Goal: Download file/media

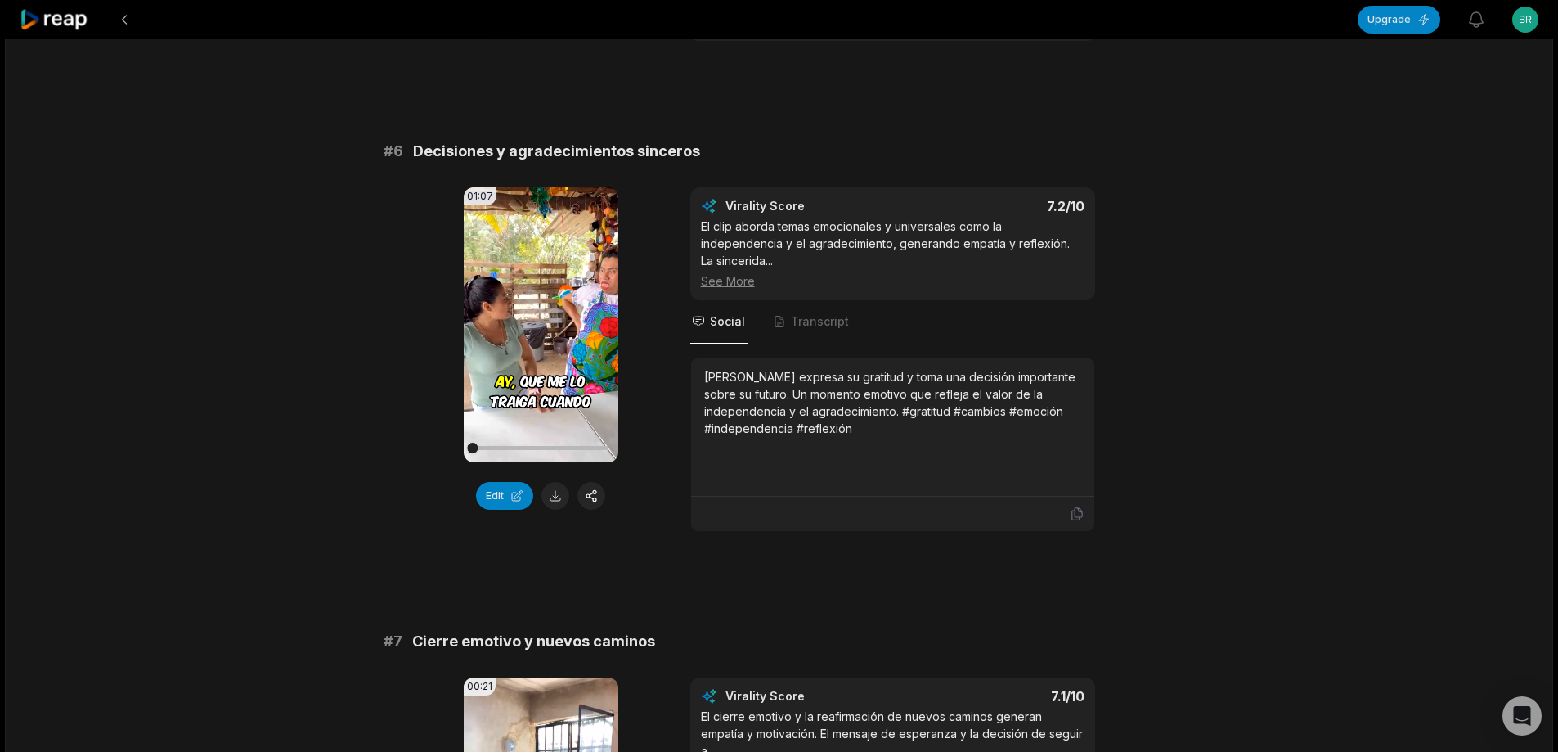
scroll to position [2454, 0]
drag, startPoint x: 374, startPoint y: 134, endPoint x: 822, endPoint y: 134, distance: 448.2
copy div "# 6 Decisiones y agradecimientos sinceros"
click at [561, 481] on button at bounding box center [555, 495] width 28 height 28
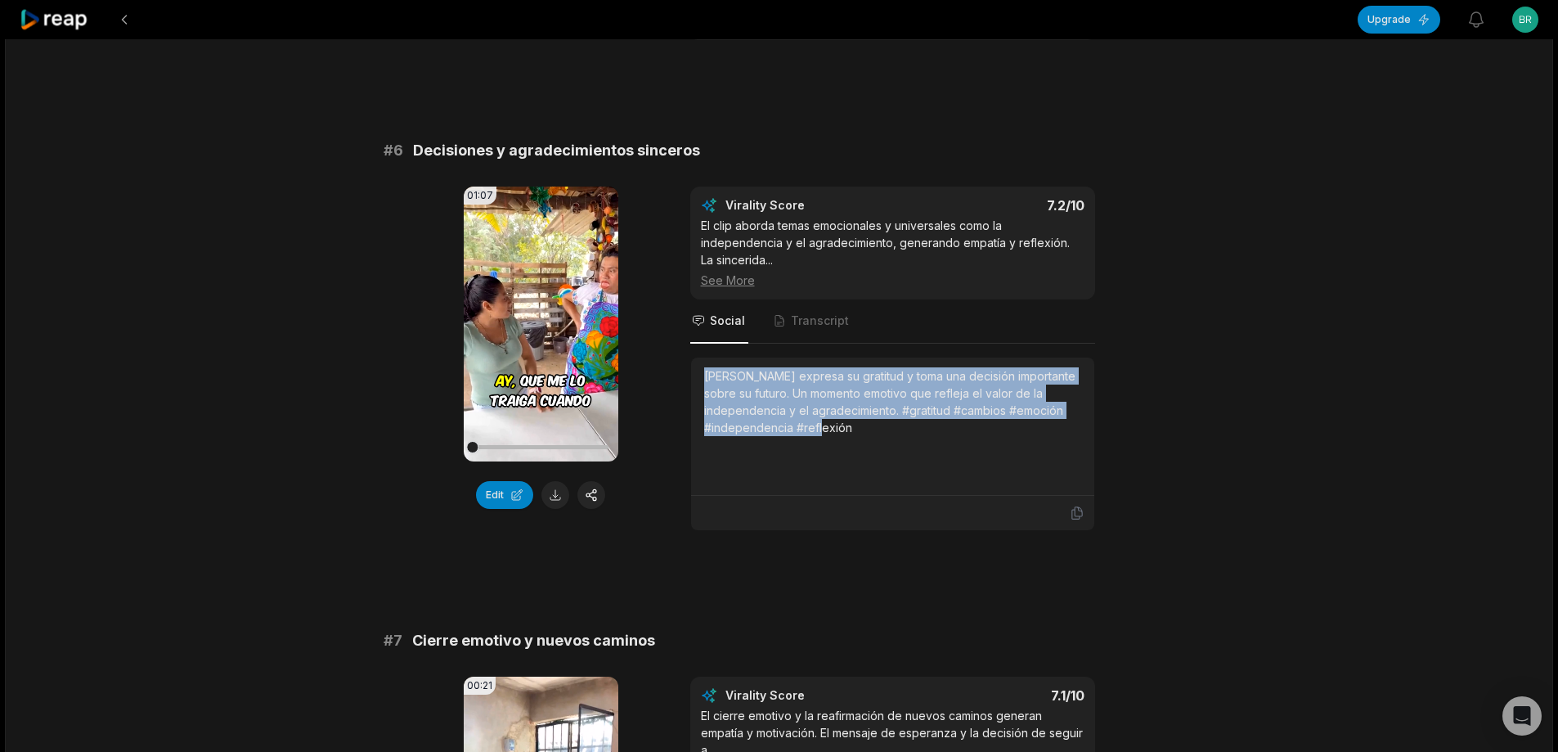
drag, startPoint x: 703, startPoint y: 357, endPoint x: 800, endPoint y: 421, distance: 116.8
click at [800, 421] on div "[PERSON_NAME] expresa su gratitud y toma una decisión importante sobre su futur…" at bounding box center [892, 426] width 403 height 138
copy div "[PERSON_NAME] expresa su gratitud y toma una decisión importante sobre su futur…"
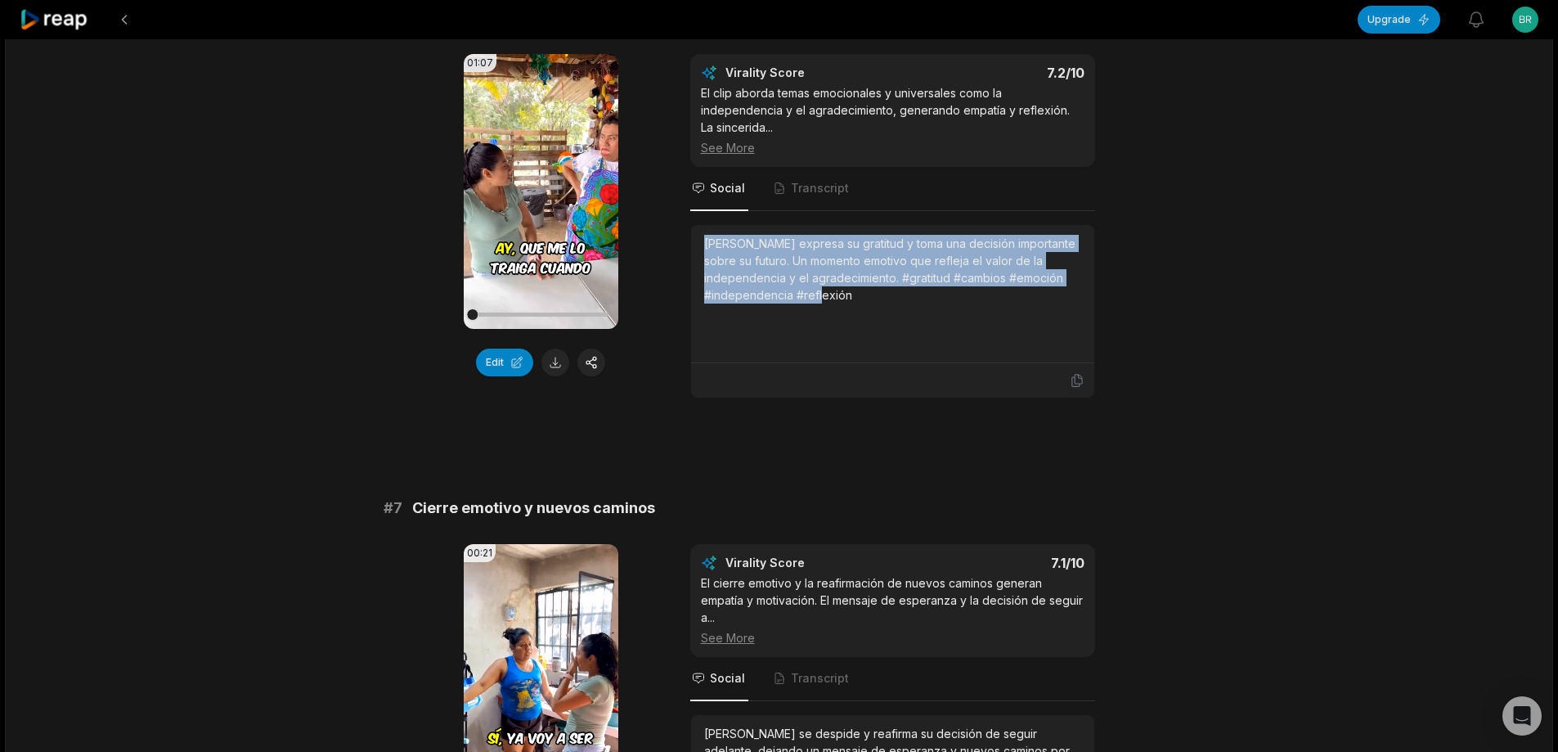
scroll to position [2699, 0]
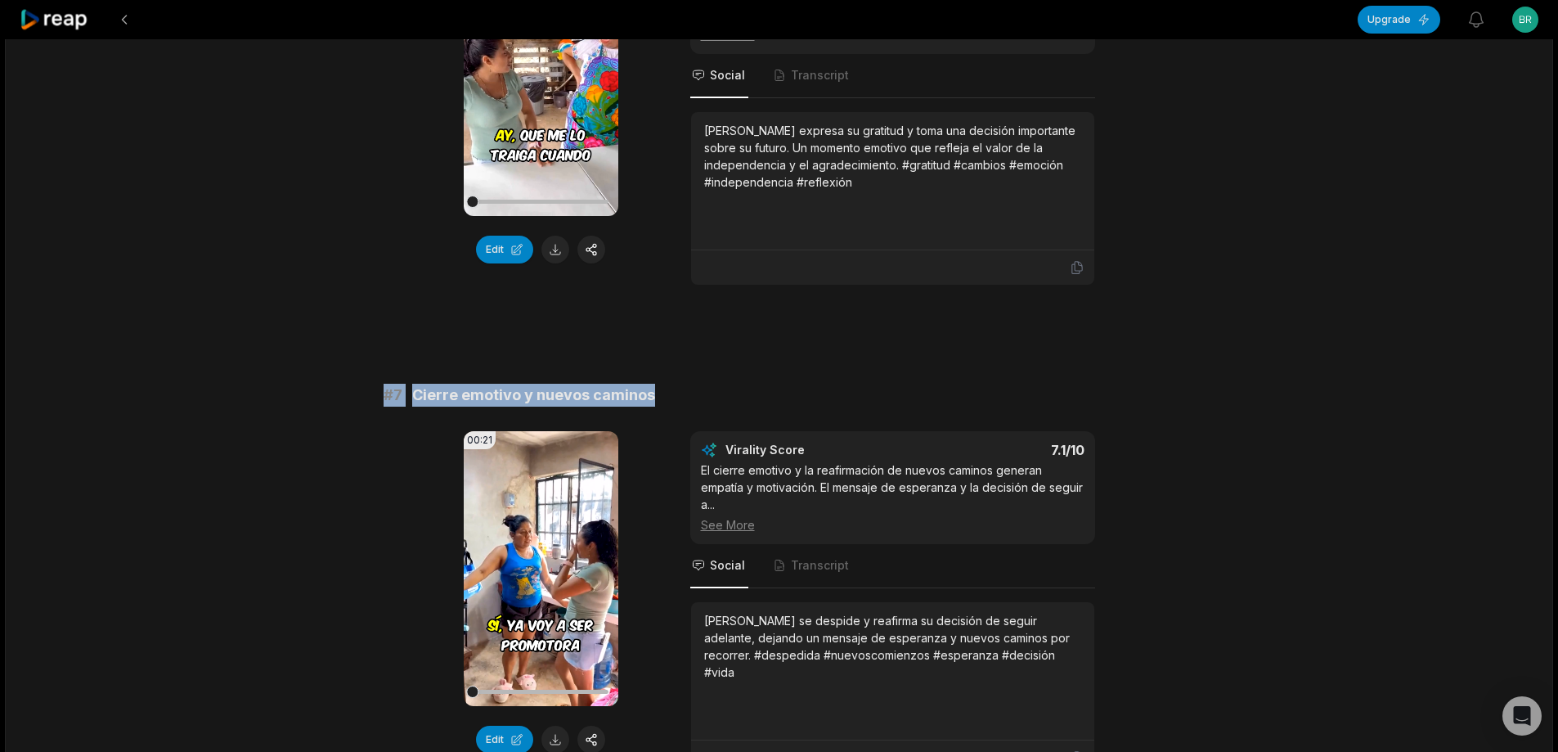
drag, startPoint x: 373, startPoint y: 373, endPoint x: 657, endPoint y: 363, distance: 284.0
copy div "# 7 Cierre emotivo y nuevos caminos"
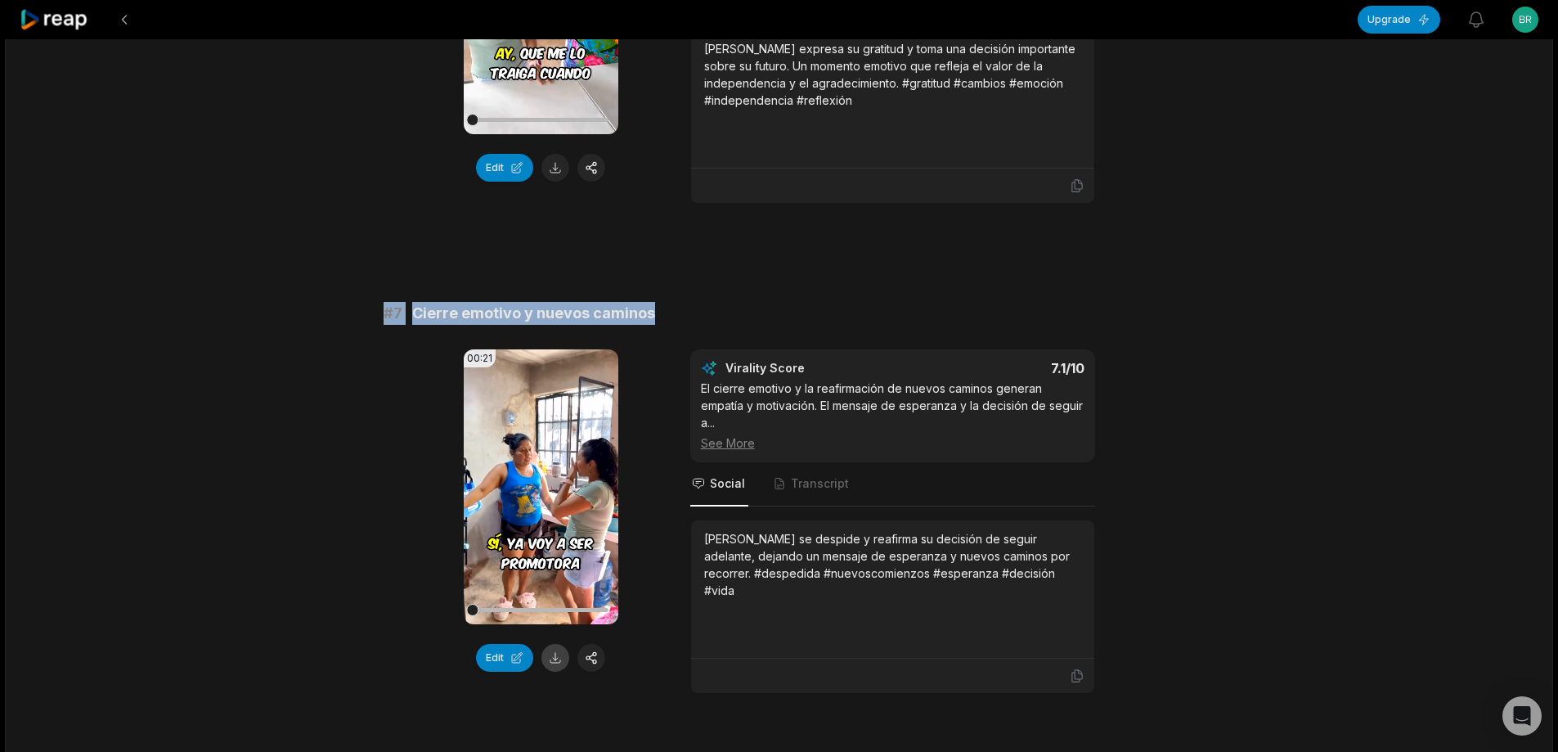
click at [547, 647] on button at bounding box center [555, 658] width 28 height 28
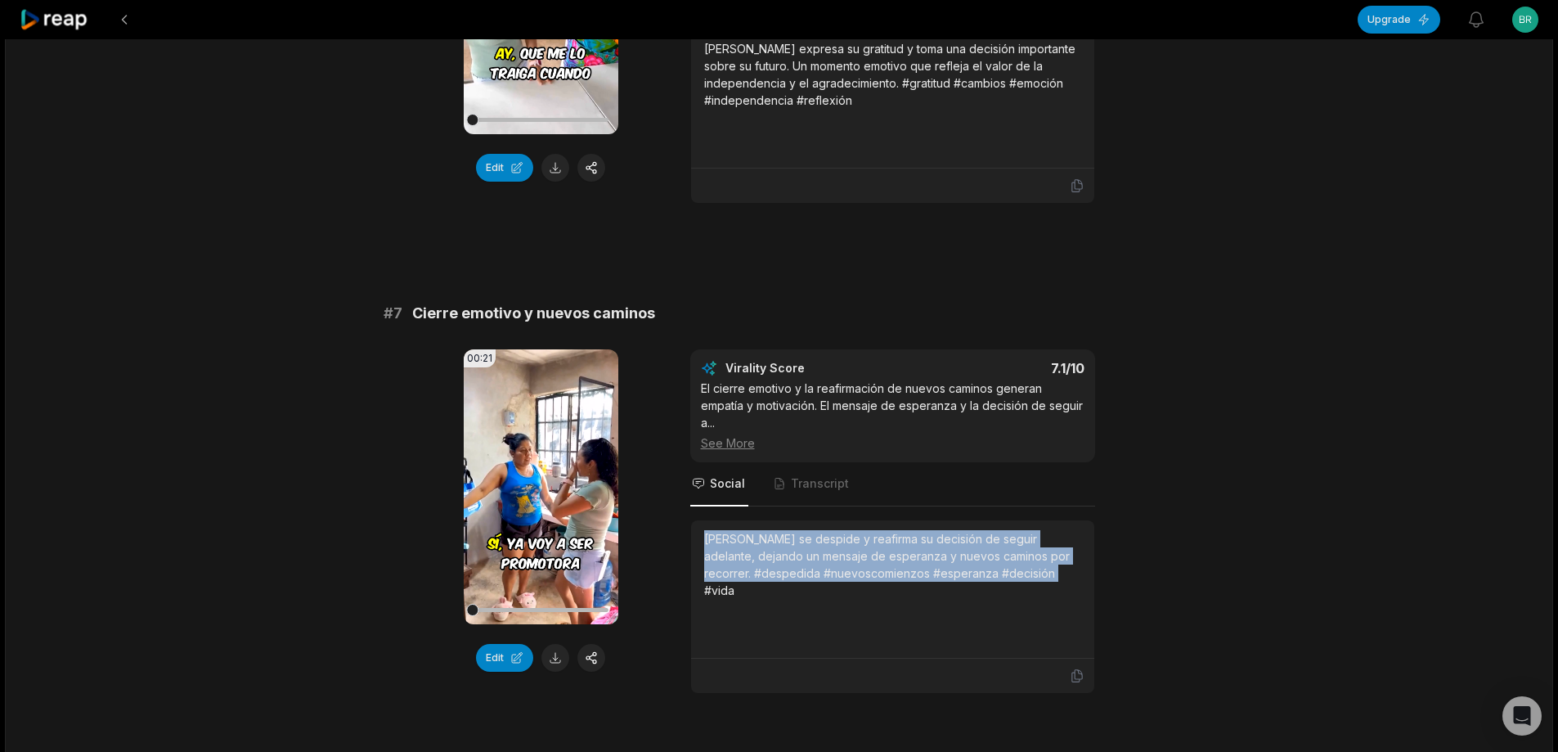
drag, startPoint x: 702, startPoint y: 517, endPoint x: 1048, endPoint y: 559, distance: 348.5
click at [1048, 559] on div "[PERSON_NAME] se despide y reafirma su decisión de seguir adelante, dejando un …" at bounding box center [892, 589] width 403 height 138
copy div "[PERSON_NAME] se despide y reafirma su decisión de seguir adelante, dejando un …"
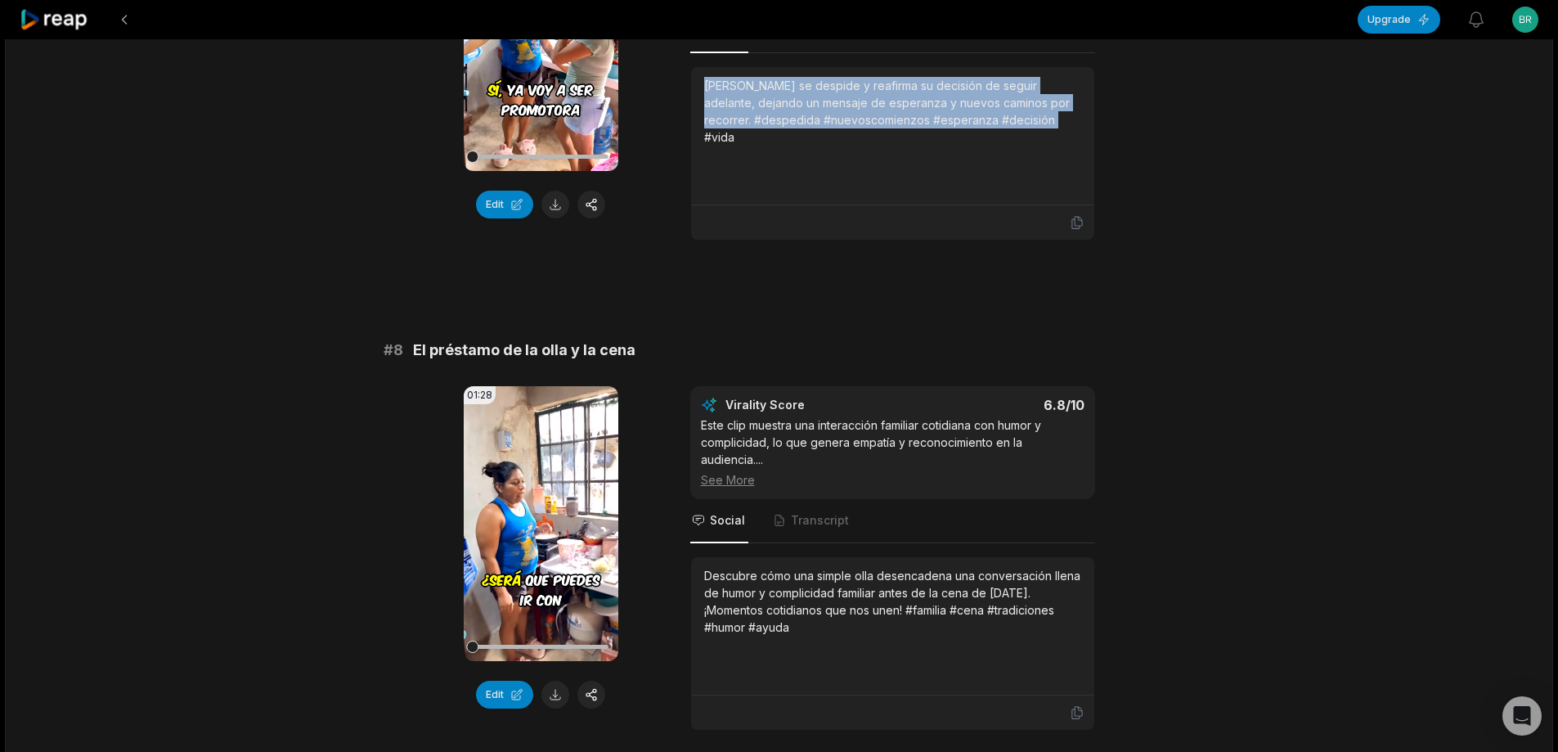
scroll to position [3319, 0]
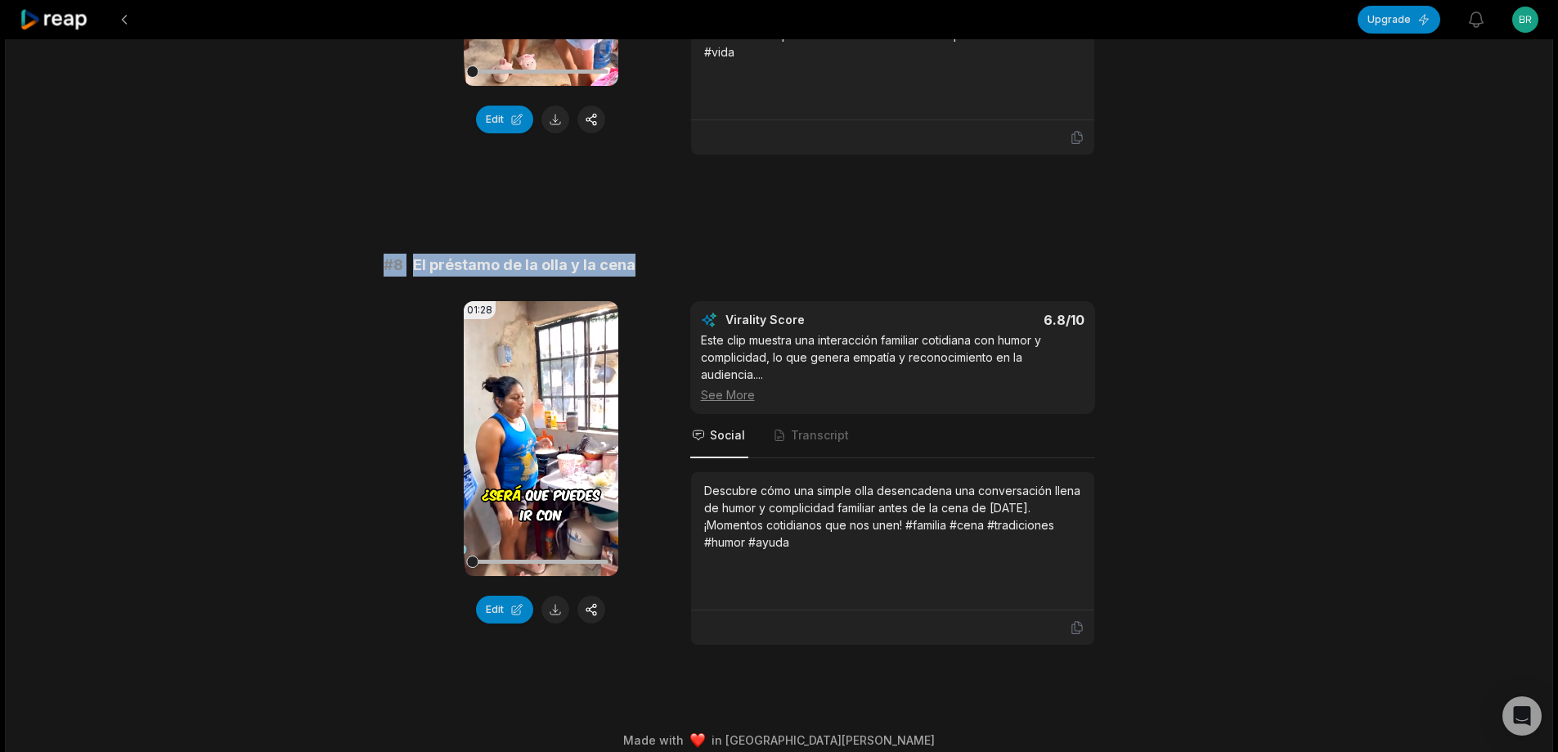
drag, startPoint x: 379, startPoint y: 245, endPoint x: 714, endPoint y: 246, distance: 335.3
copy div "# 8 El préstamo de la olla y la cena"
click at [551, 604] on button at bounding box center [555, 609] width 28 height 28
drag, startPoint x: 703, startPoint y: 472, endPoint x: 861, endPoint y: 555, distance: 178.5
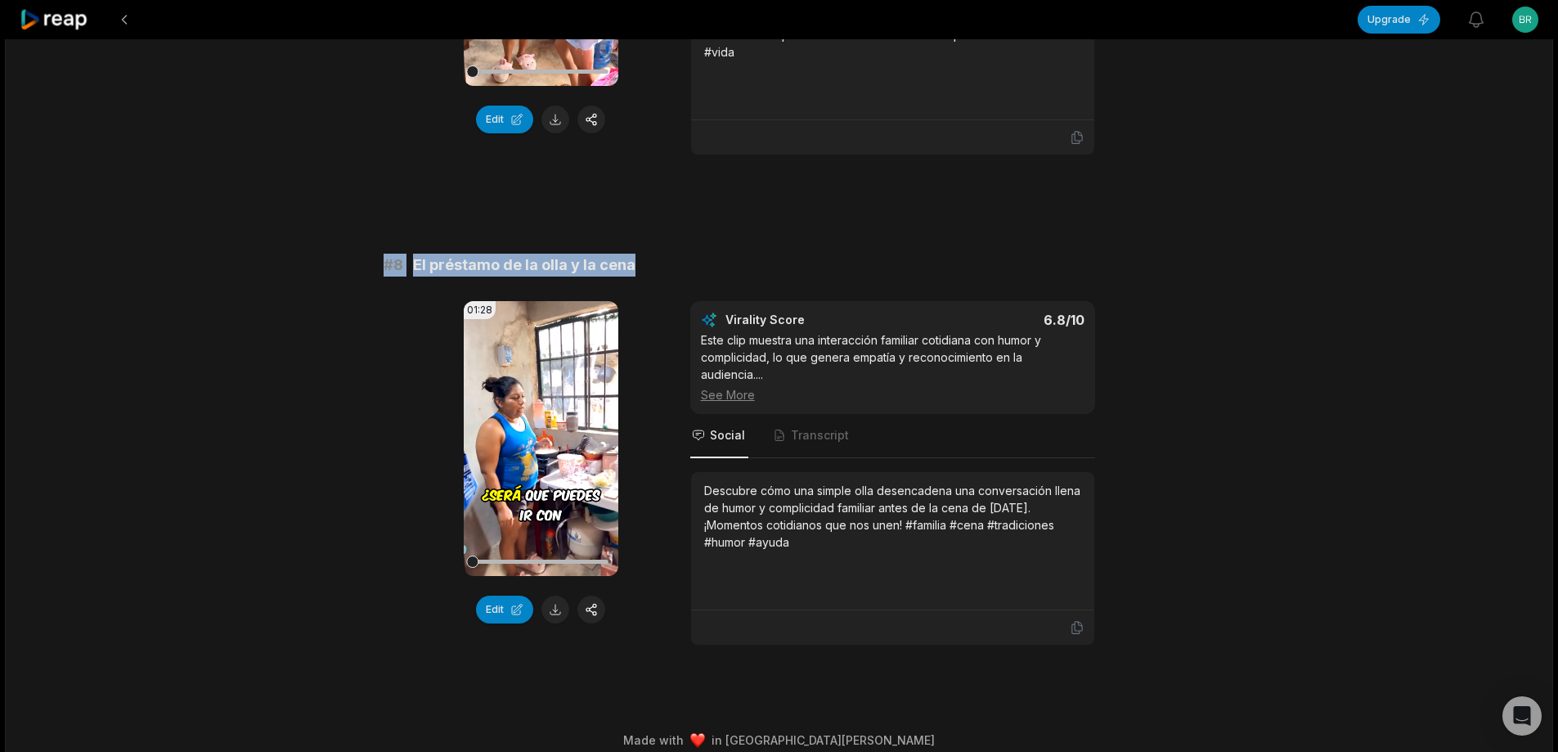
click at [861, 555] on div "Descubre cómo una simple olla desencadena una conversación llena de humor y com…" at bounding box center [892, 541] width 377 height 118
copy div "Descubre cómo una simple olla desencadena una conversación llena de humor y com…"
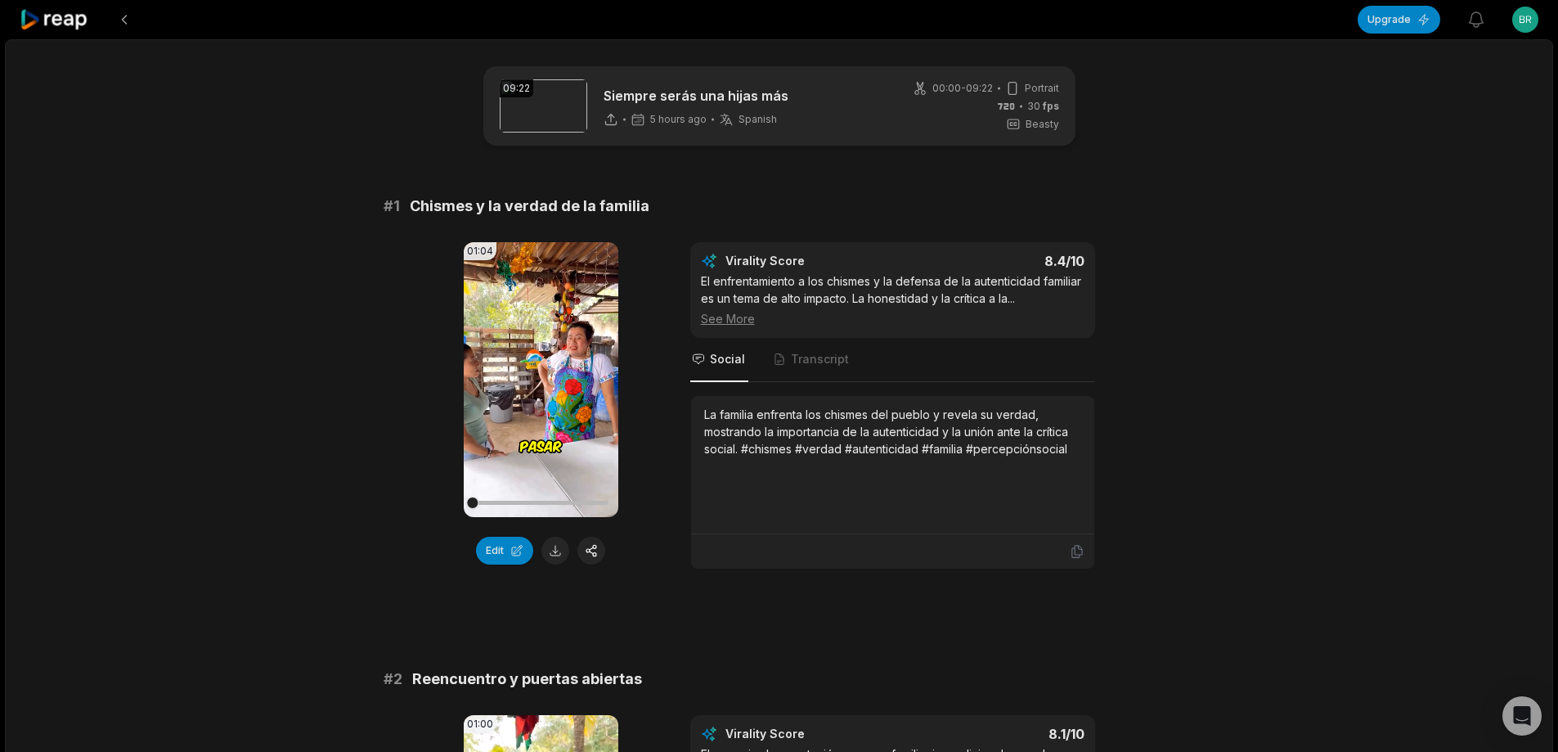
scroll to position [3319, 0]
